Goal: Navigation & Orientation: Go to known website

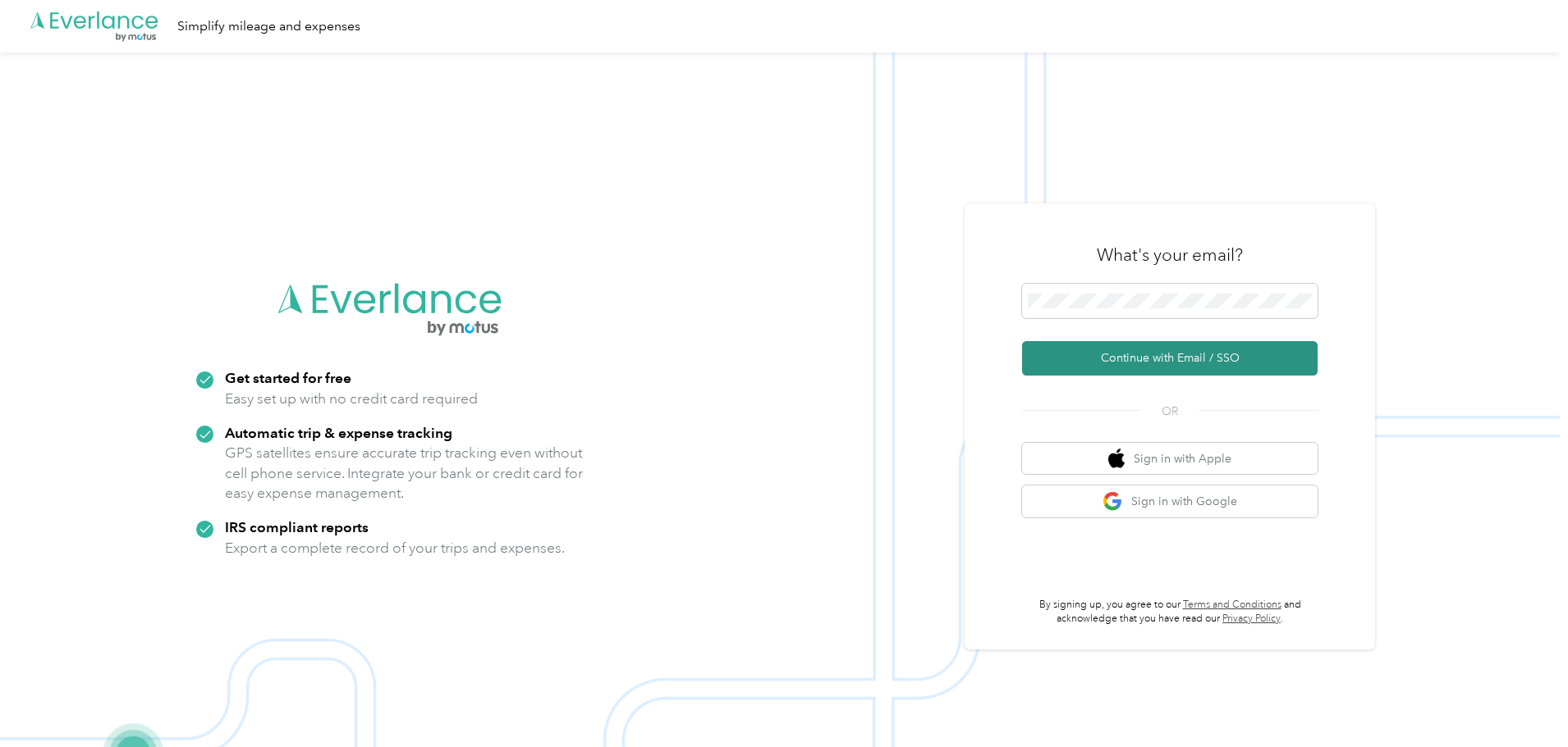
click at [1170, 356] on button "Continue with Email / SSO" at bounding box center [1169, 357] width 295 height 34
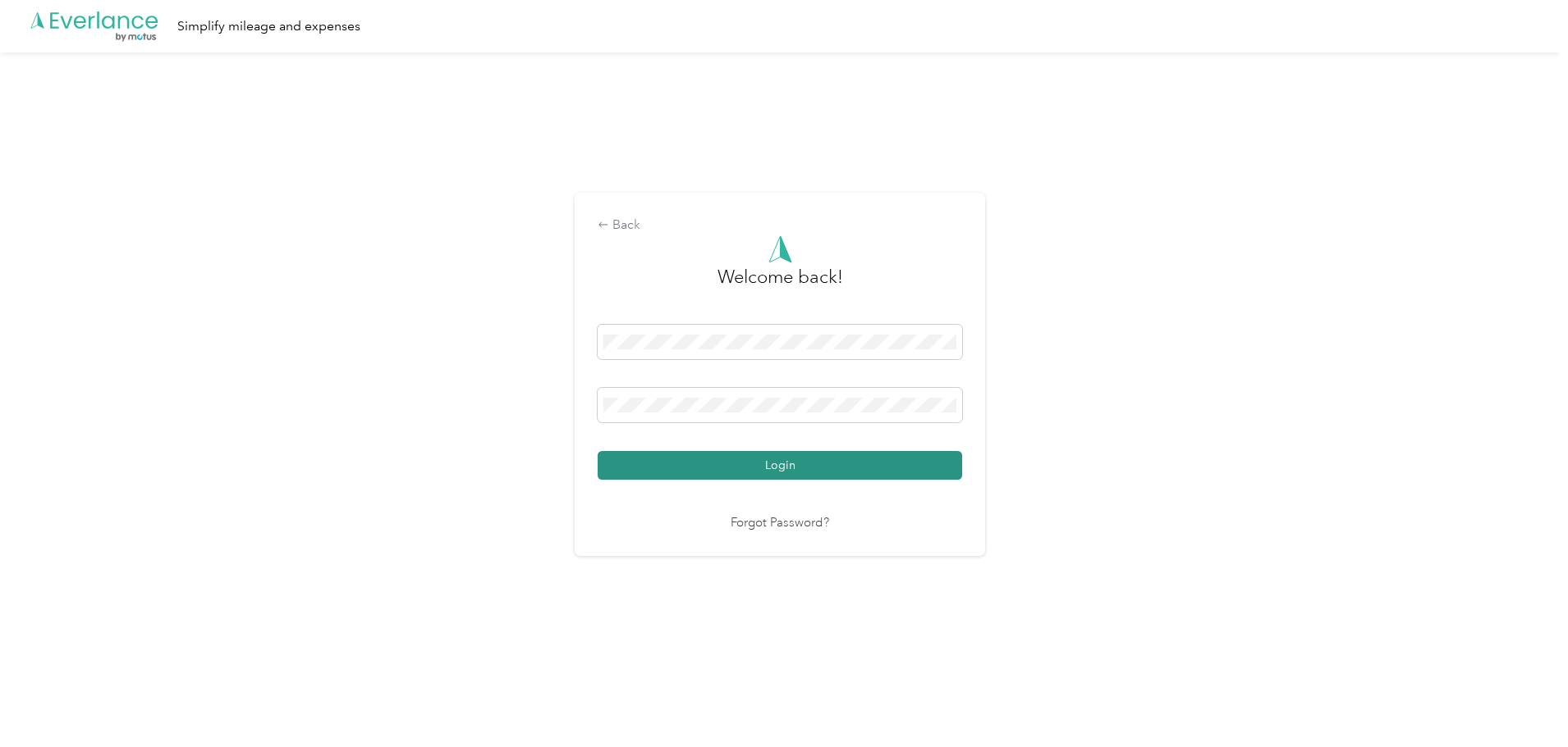
click at [718, 467] on button "Login" at bounding box center [780, 465] width 364 height 28
